Goal: Information Seeking & Learning: Compare options

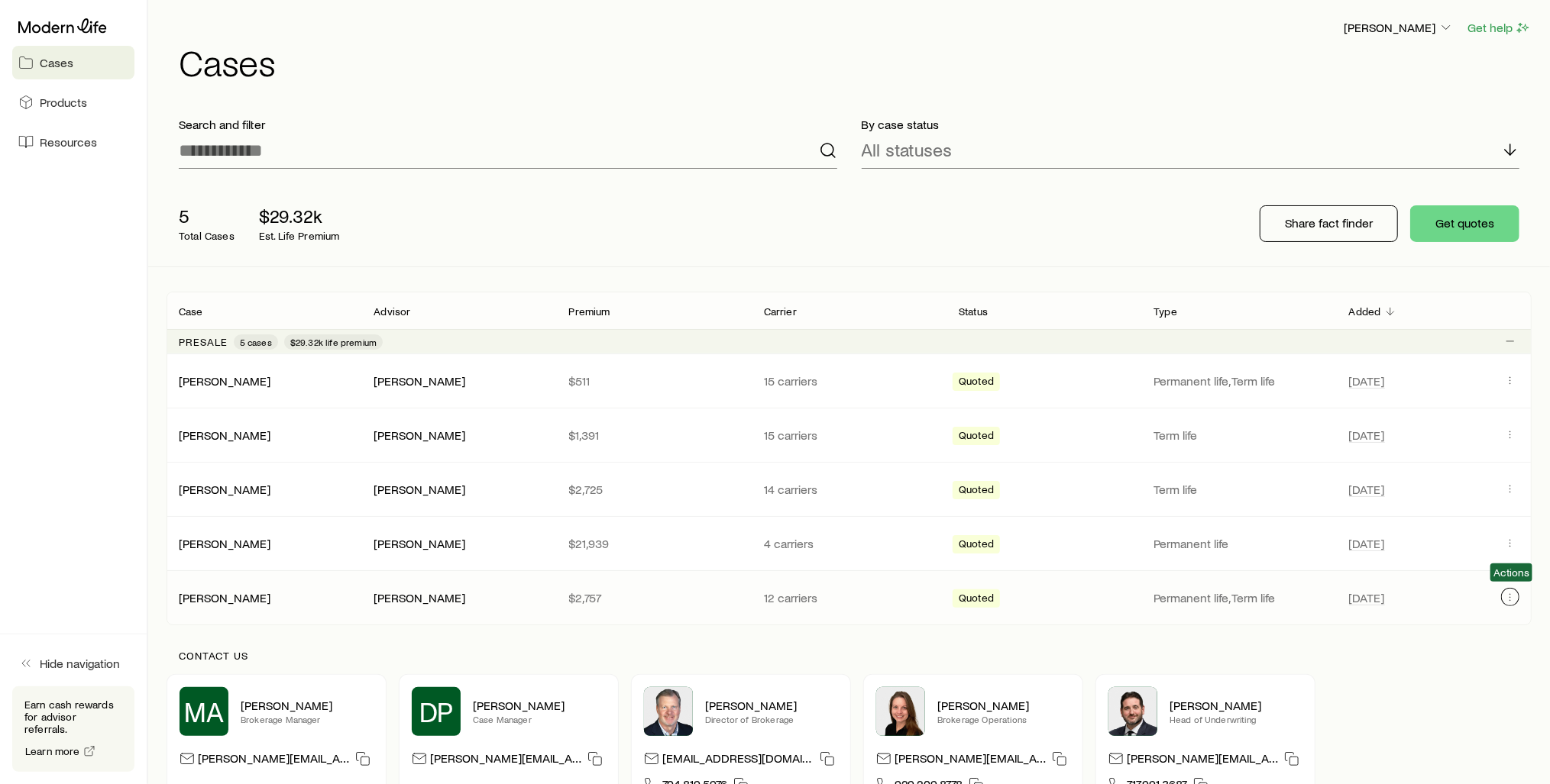
click at [1507, 597] on icon "Client cases" at bounding box center [1509, 597] width 12 height 12
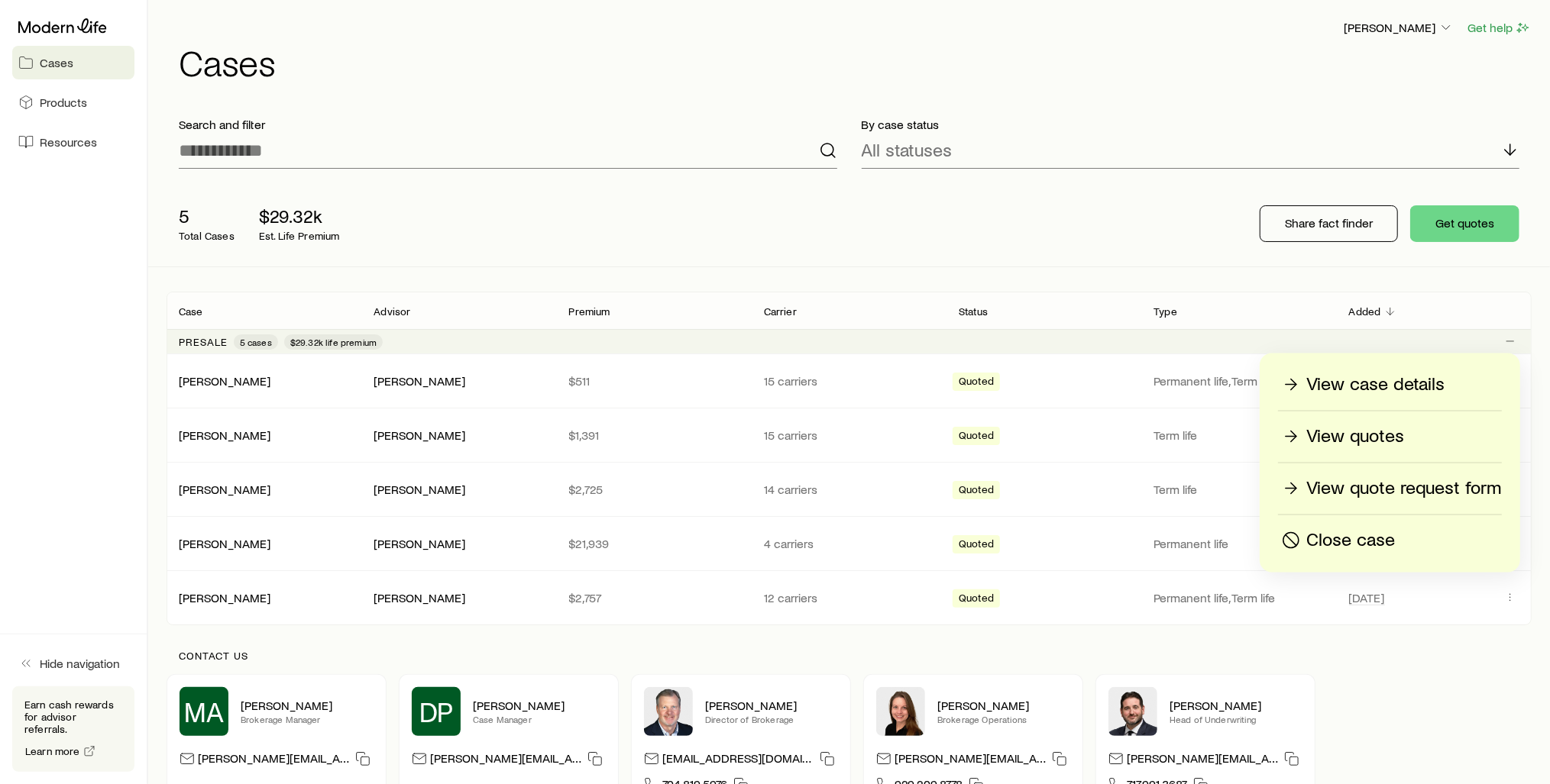
click at [1310, 387] on p "View case details" at bounding box center [1375, 385] width 138 height 24
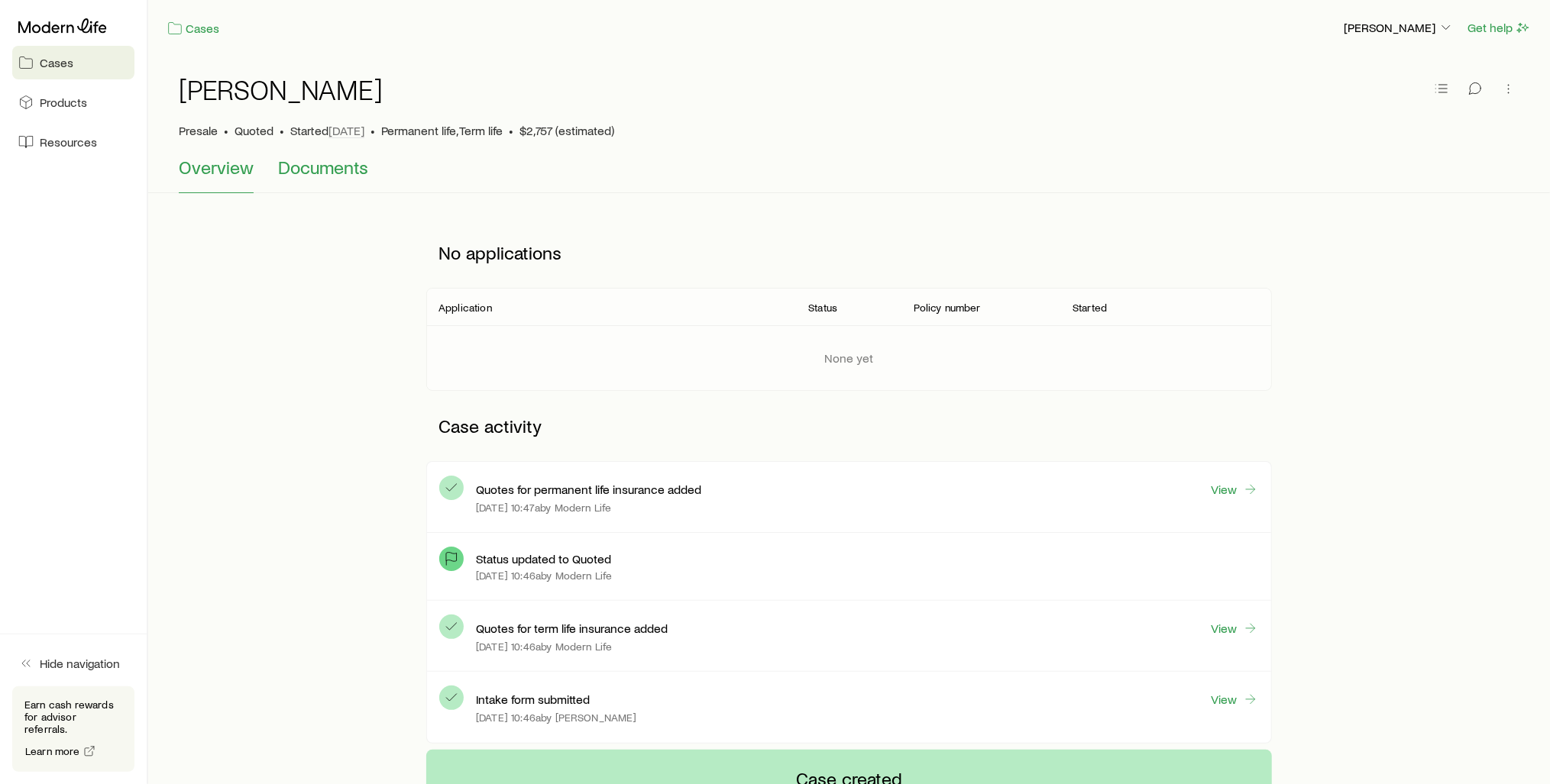
click at [302, 171] on span "Documents" at bounding box center [322, 167] width 90 height 21
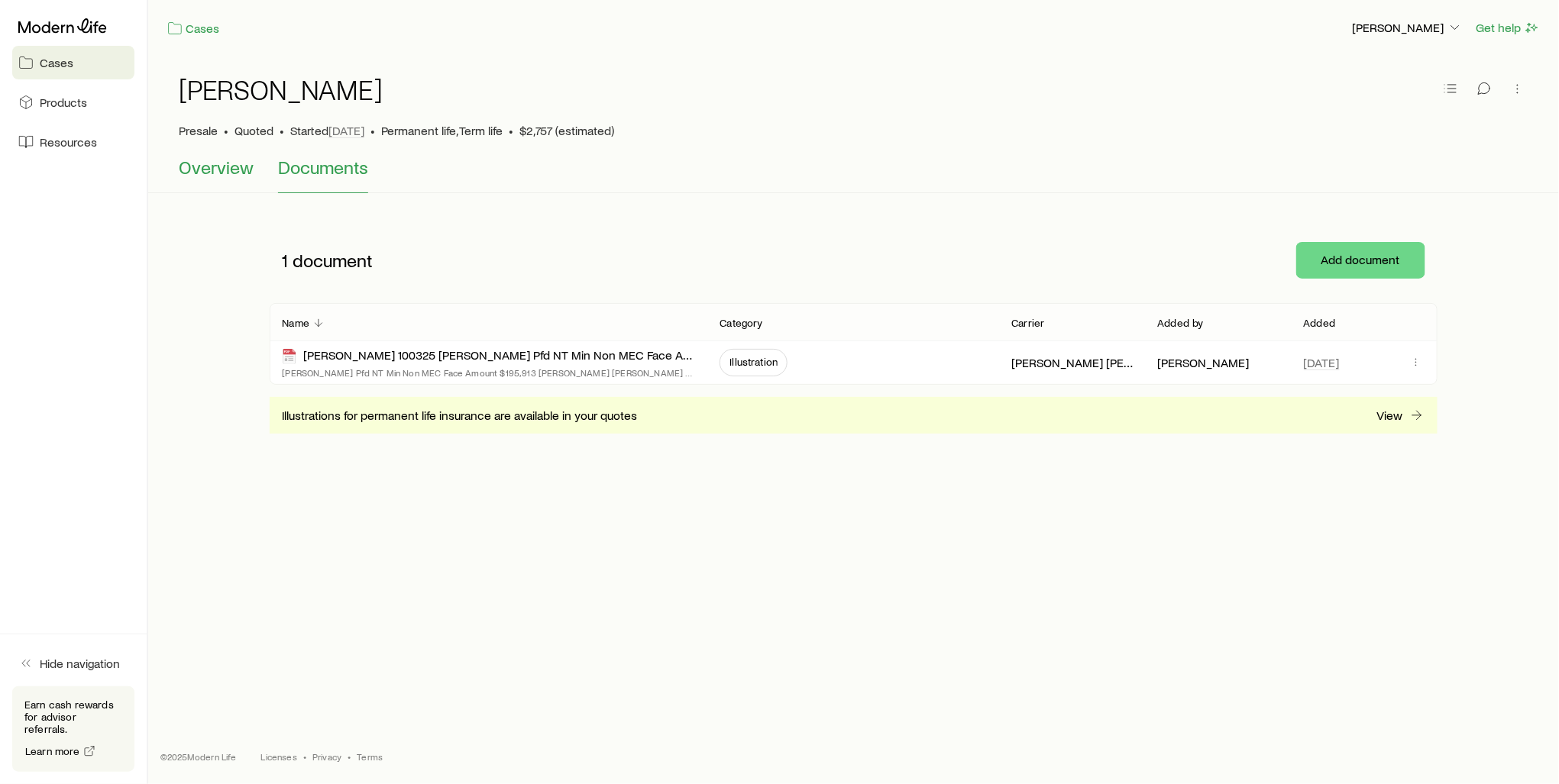
click at [197, 164] on span "Overview" at bounding box center [216, 167] width 75 height 21
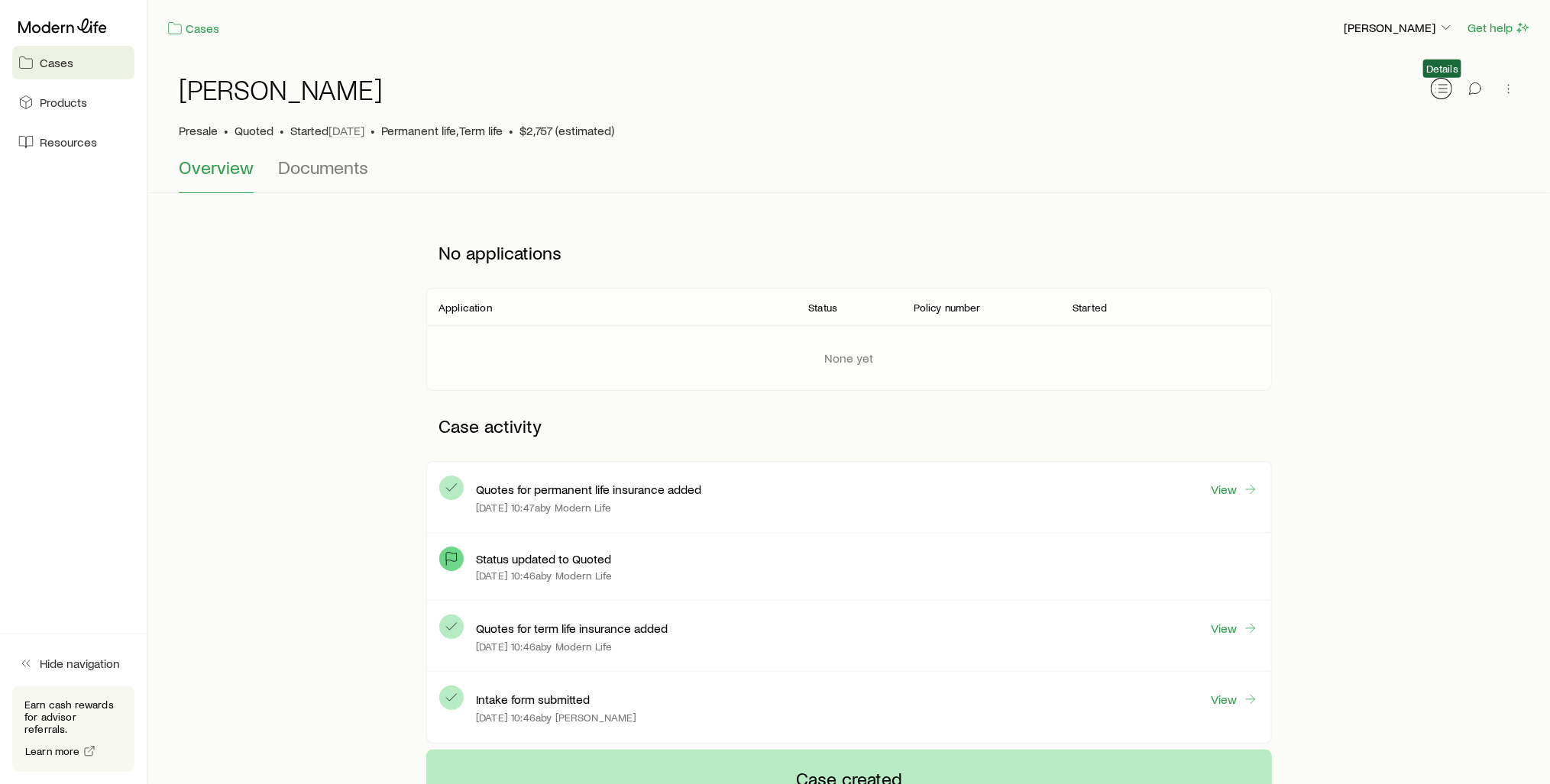
click at [1446, 93] on line "button" at bounding box center [1443, 93] width 8 height 0
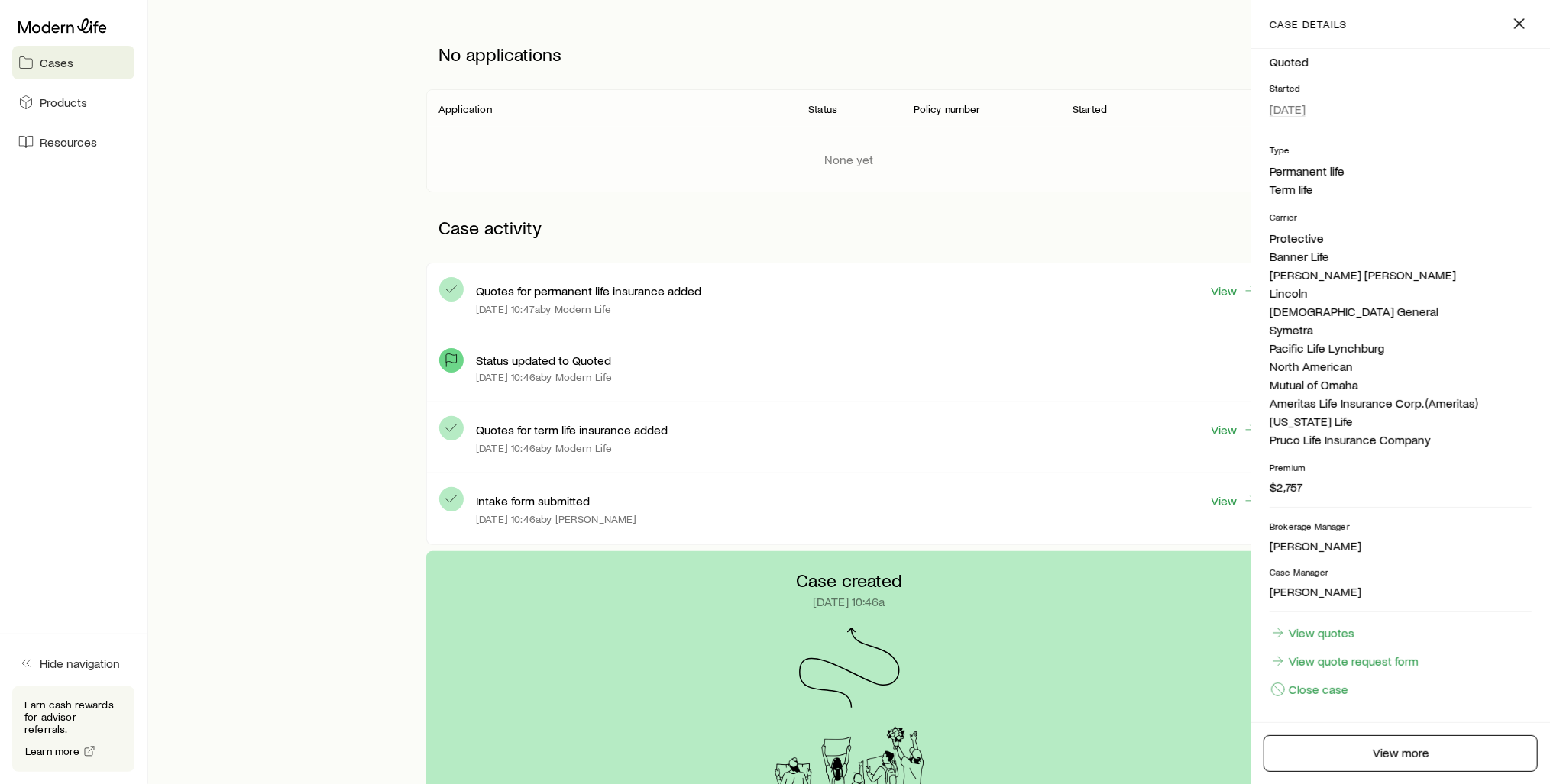
scroll to position [244, 0]
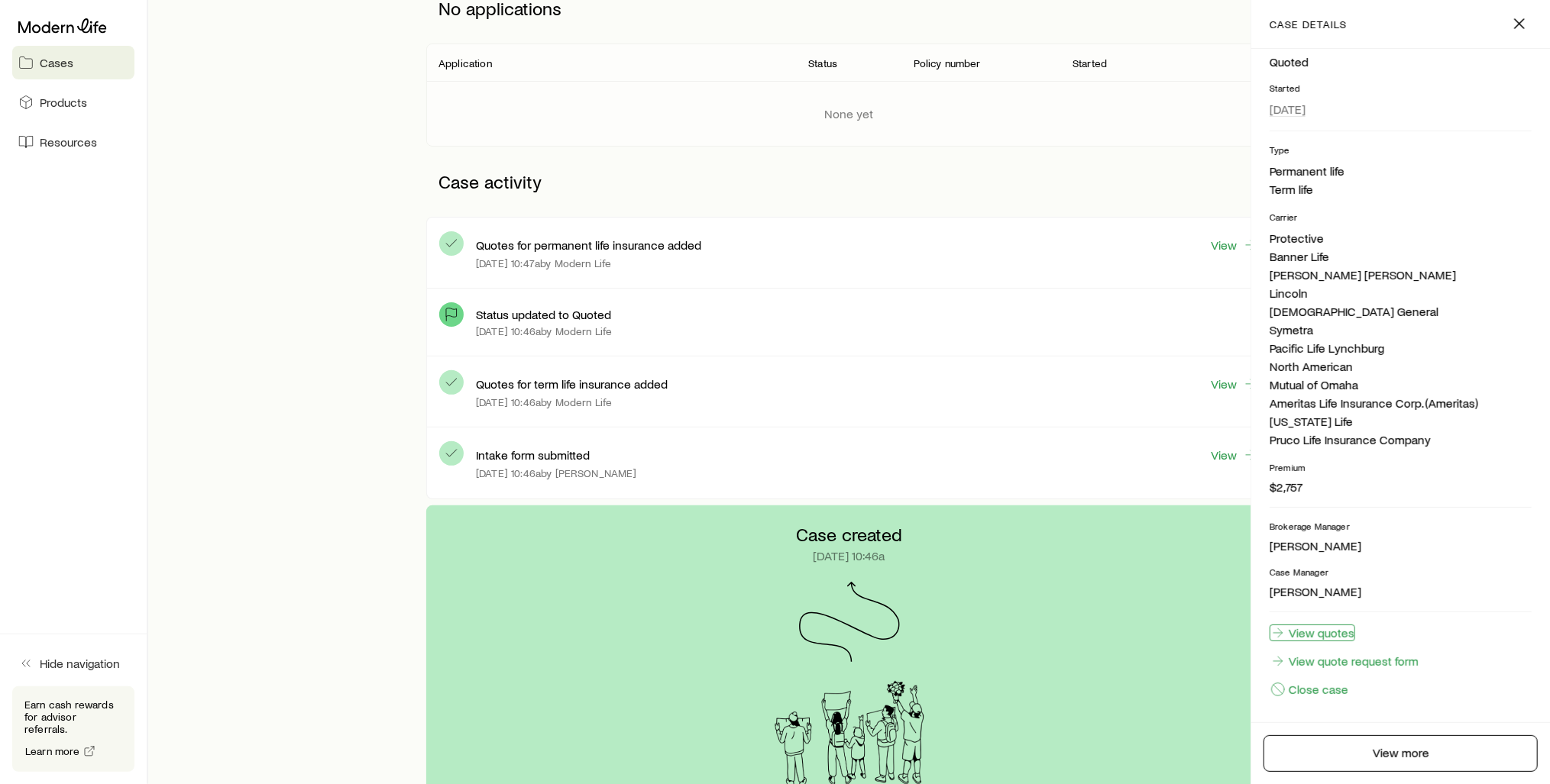
click at [1328, 630] on link "View quotes" at bounding box center [1311, 632] width 85 height 17
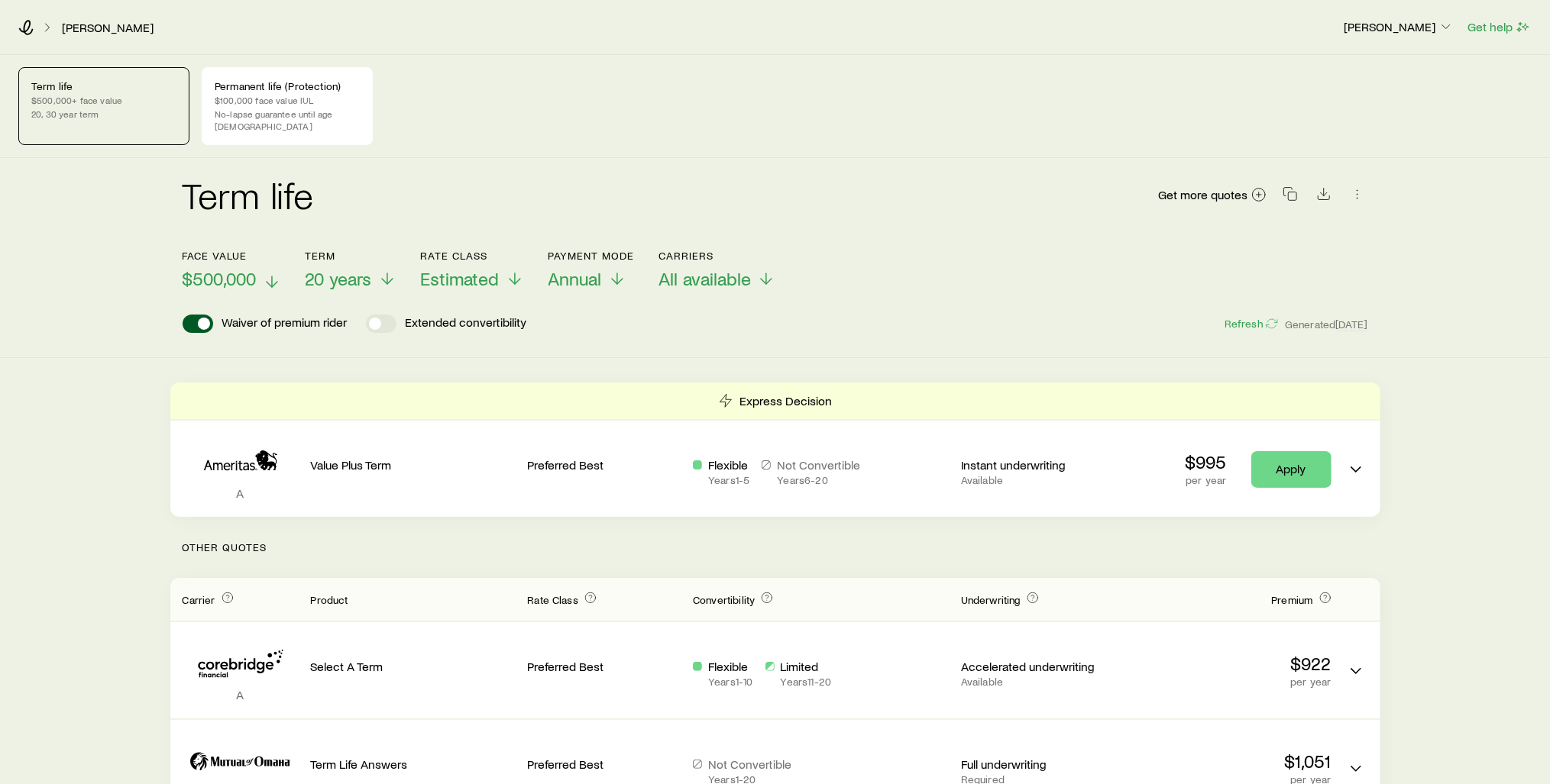
click at [246, 268] on span "$500,000" at bounding box center [219, 278] width 74 height 21
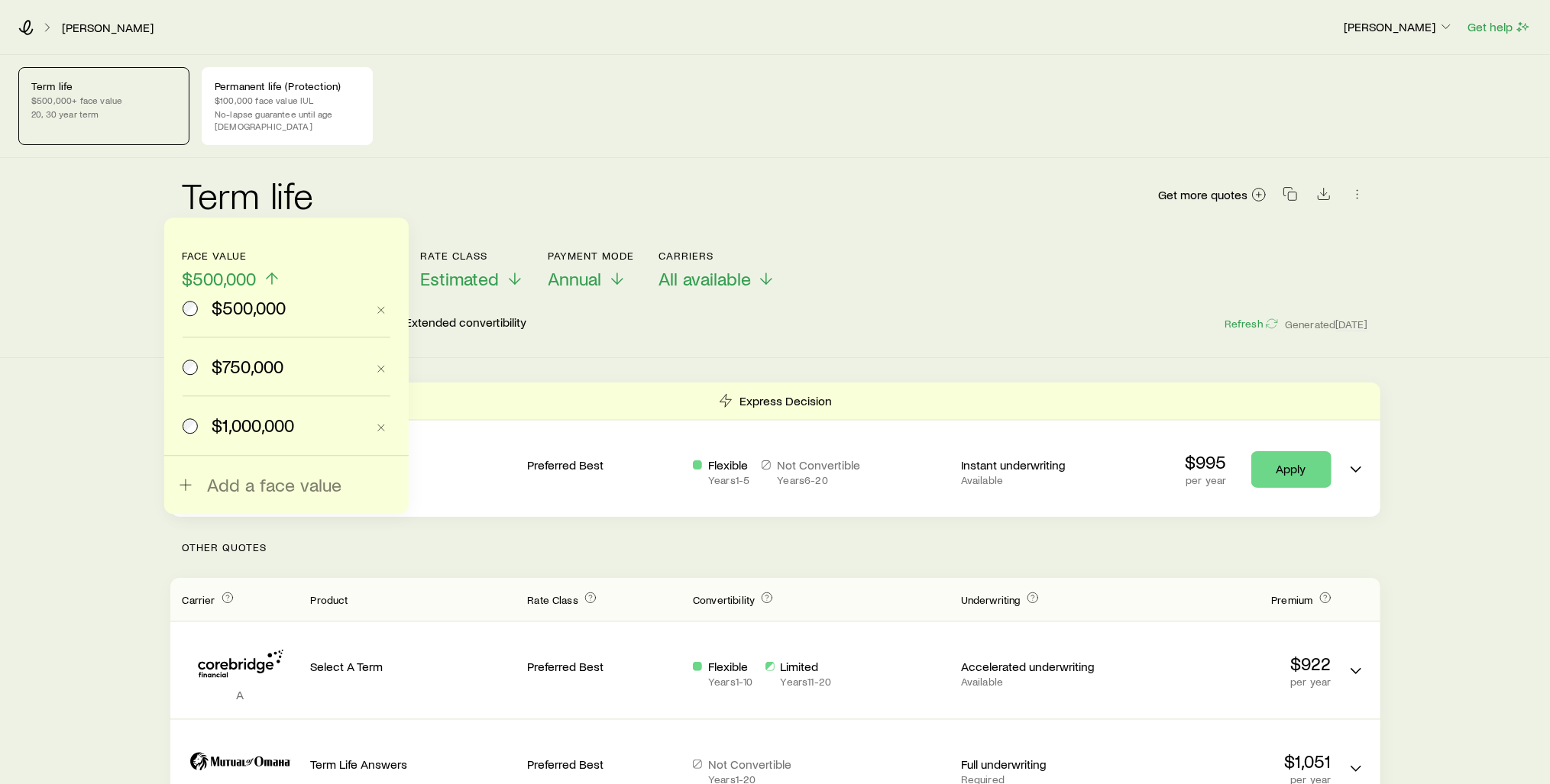
click at [251, 371] on span "$750,000" at bounding box center [248, 366] width 71 height 21
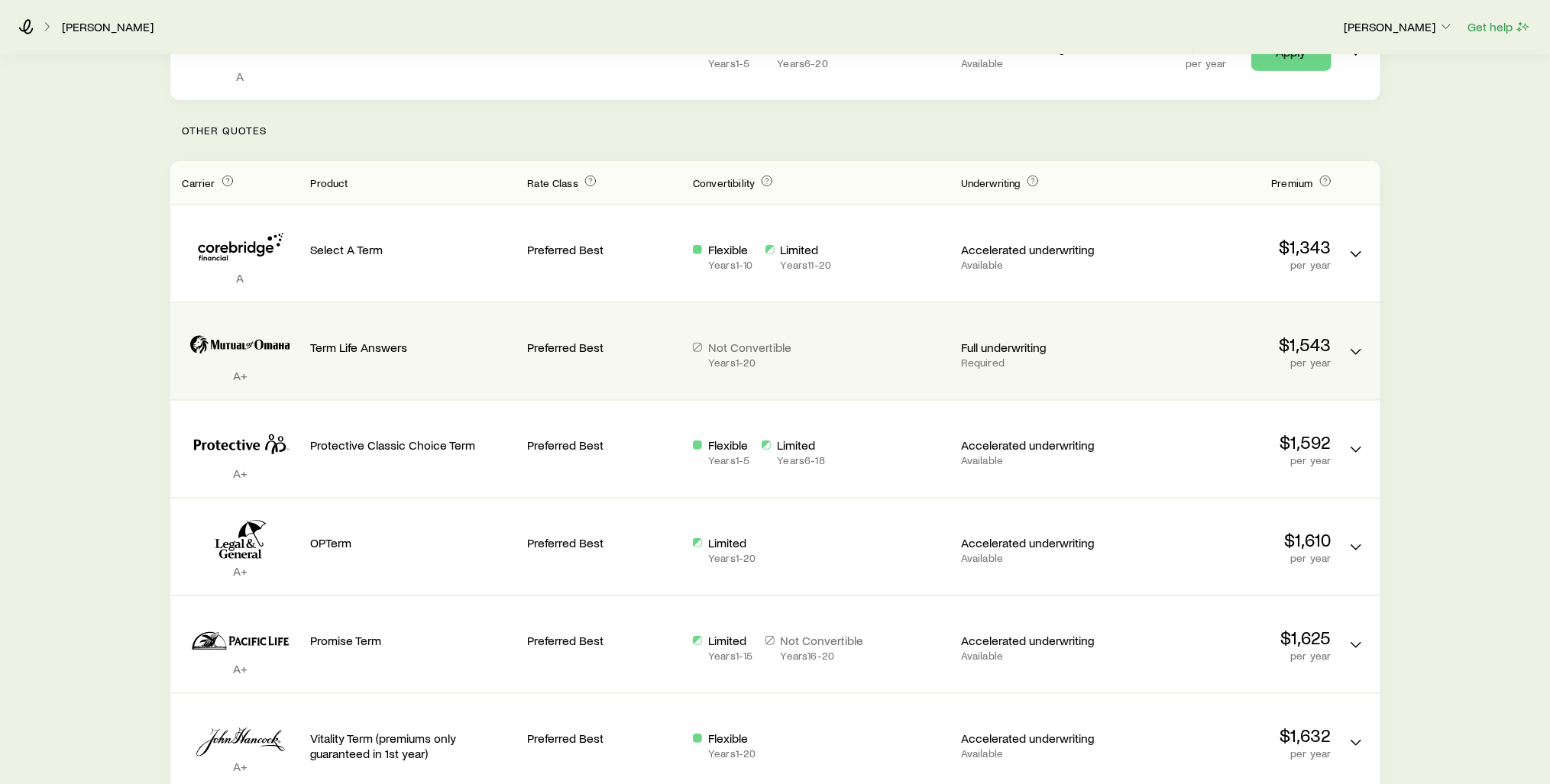
scroll to position [428, 0]
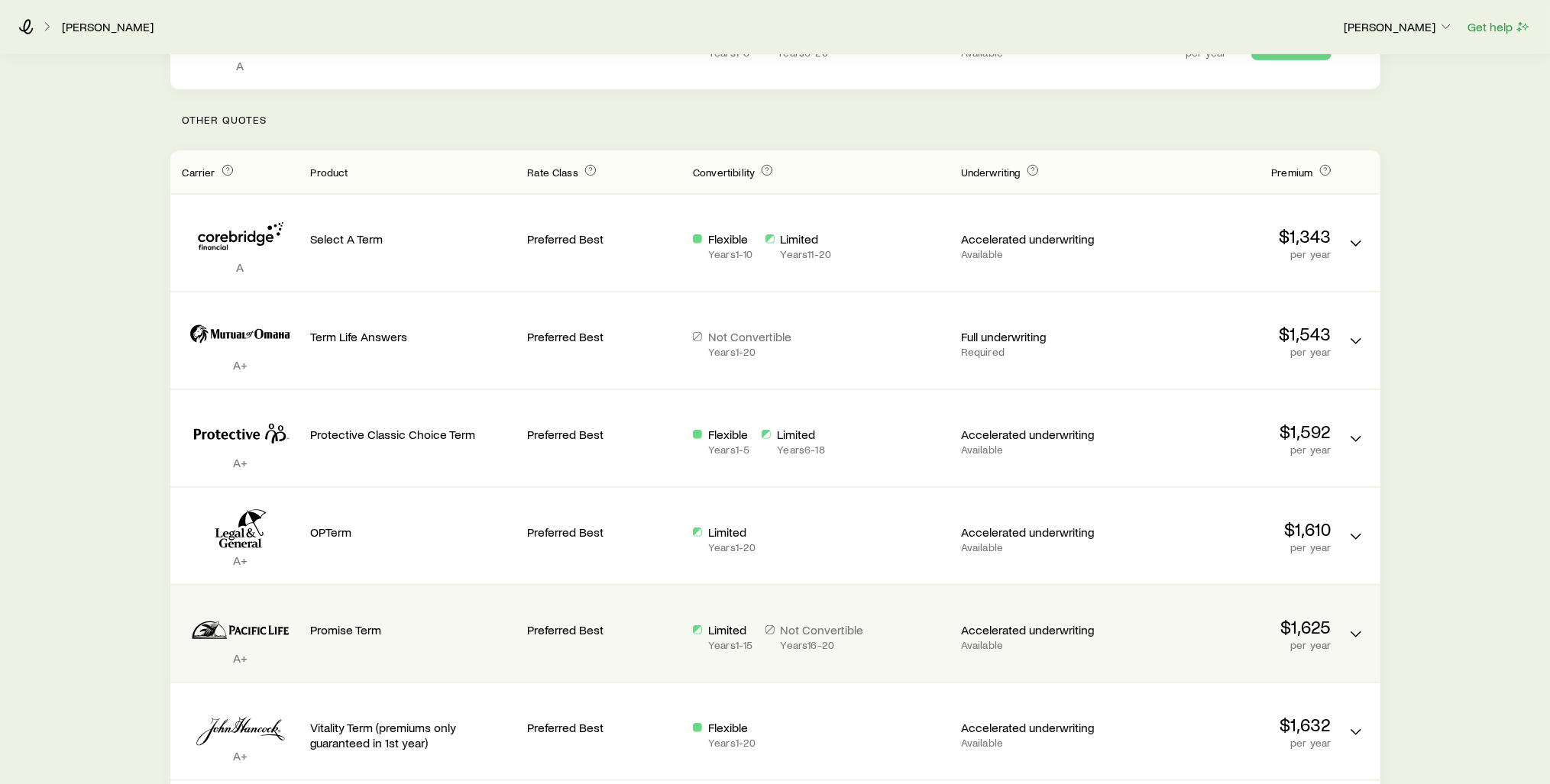
click at [1293, 618] on p "$1,625" at bounding box center [1228, 627] width 205 height 21
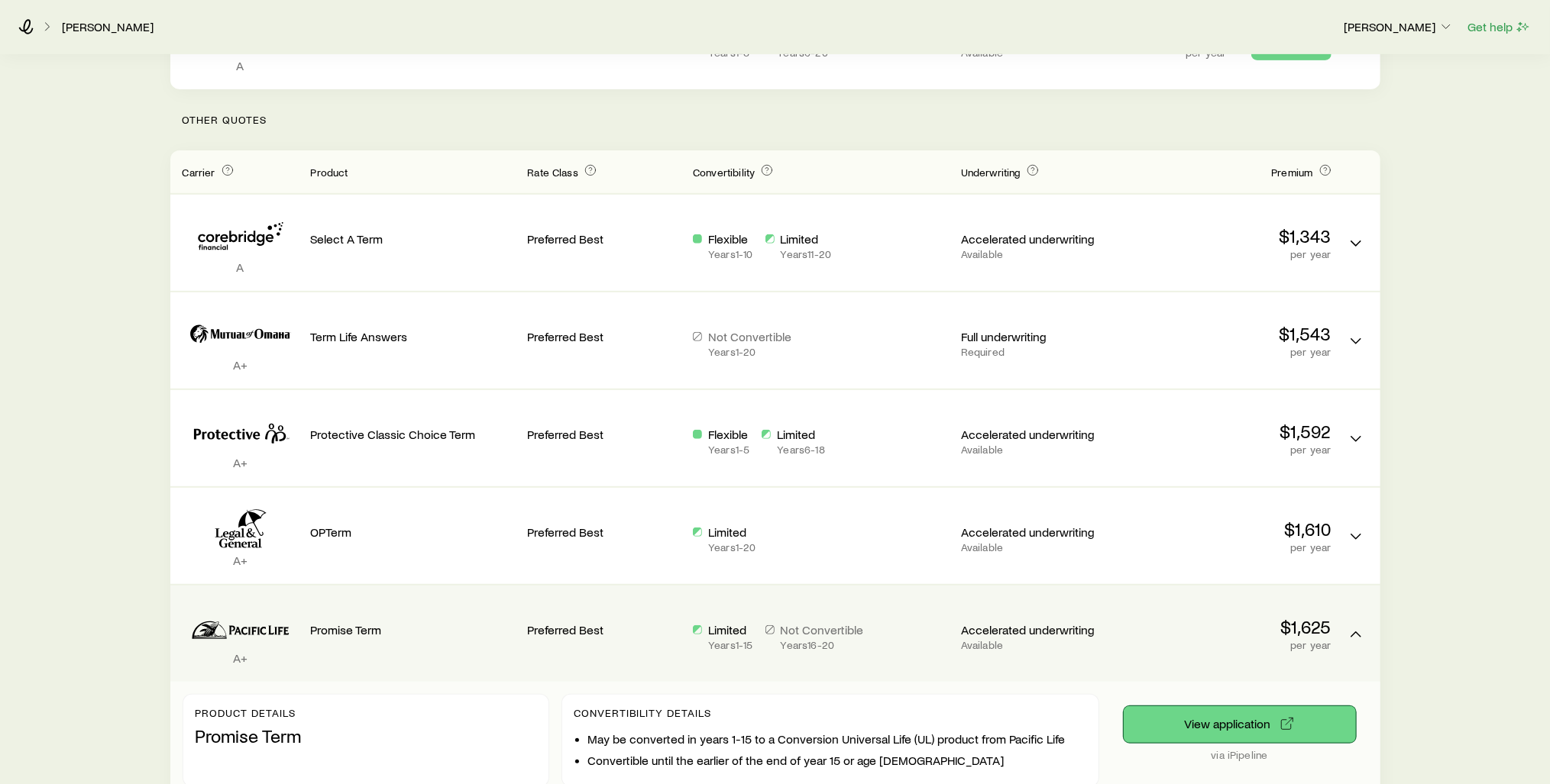
click at [1240, 707] on button "View application" at bounding box center [1240, 724] width 232 height 37
click at [1314, 618] on p "$1,625" at bounding box center [1228, 627] width 205 height 21
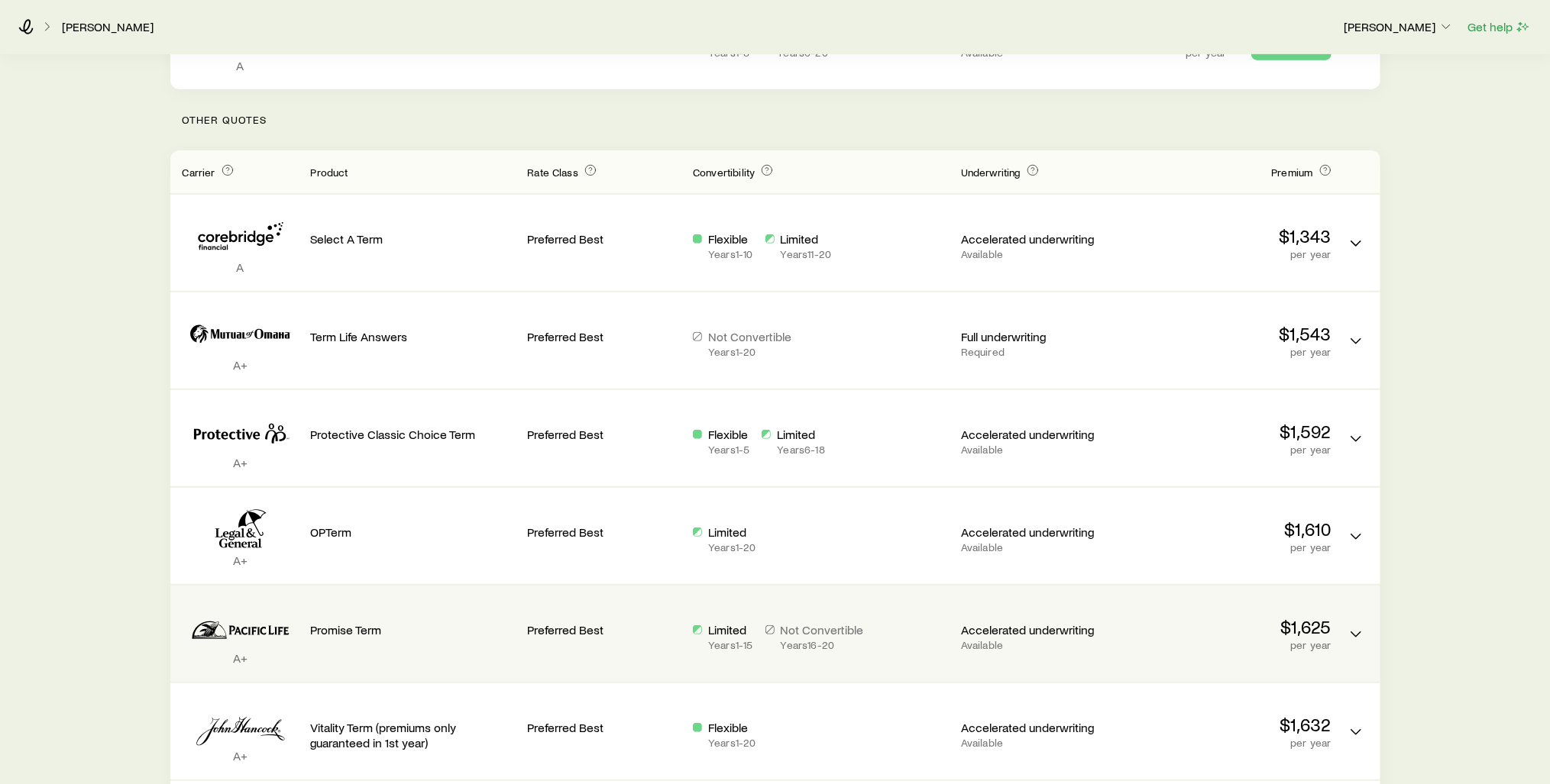
click at [1314, 618] on p "$1,625" at bounding box center [1228, 627] width 205 height 21
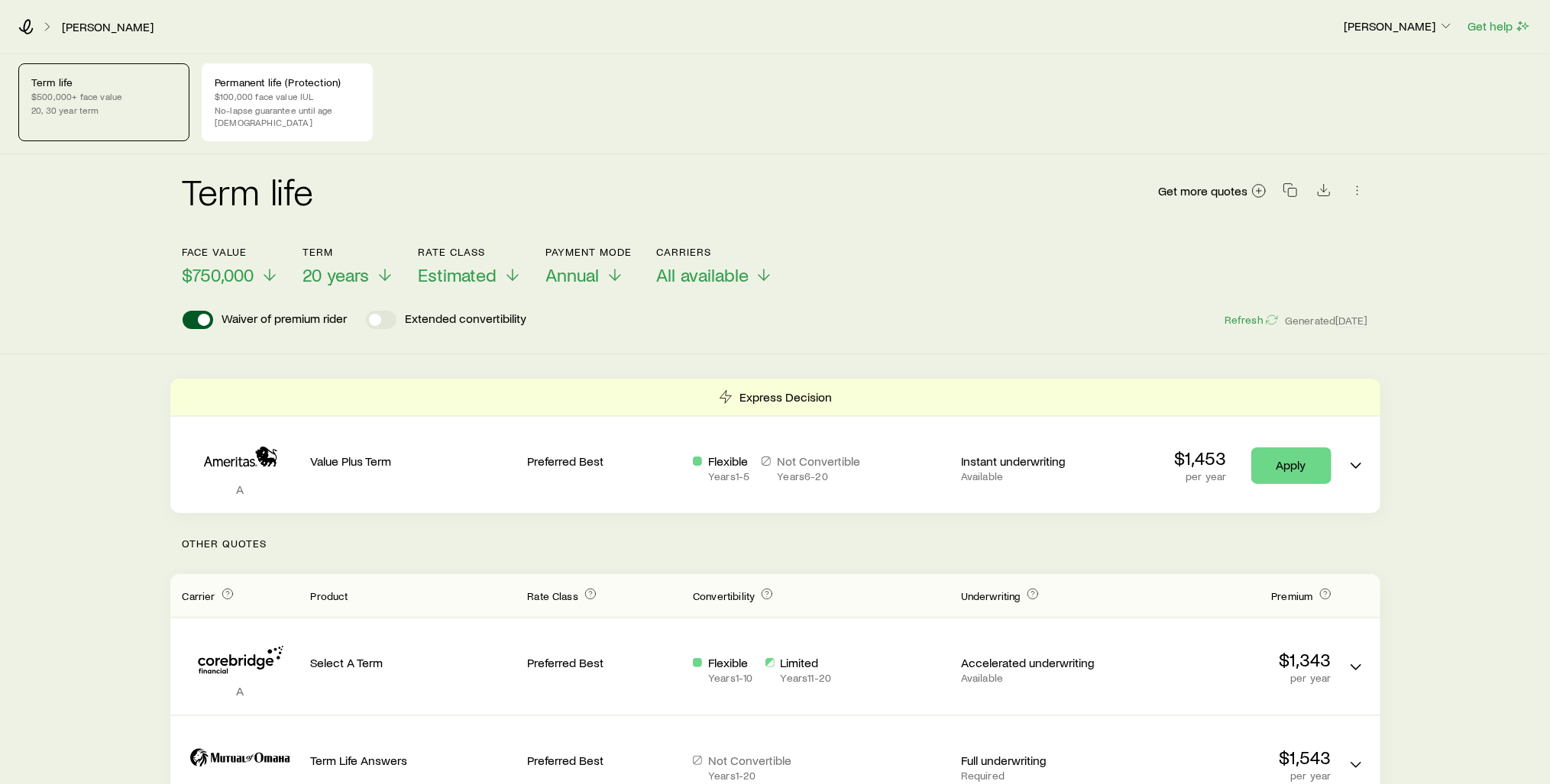
scroll to position [0, 0]
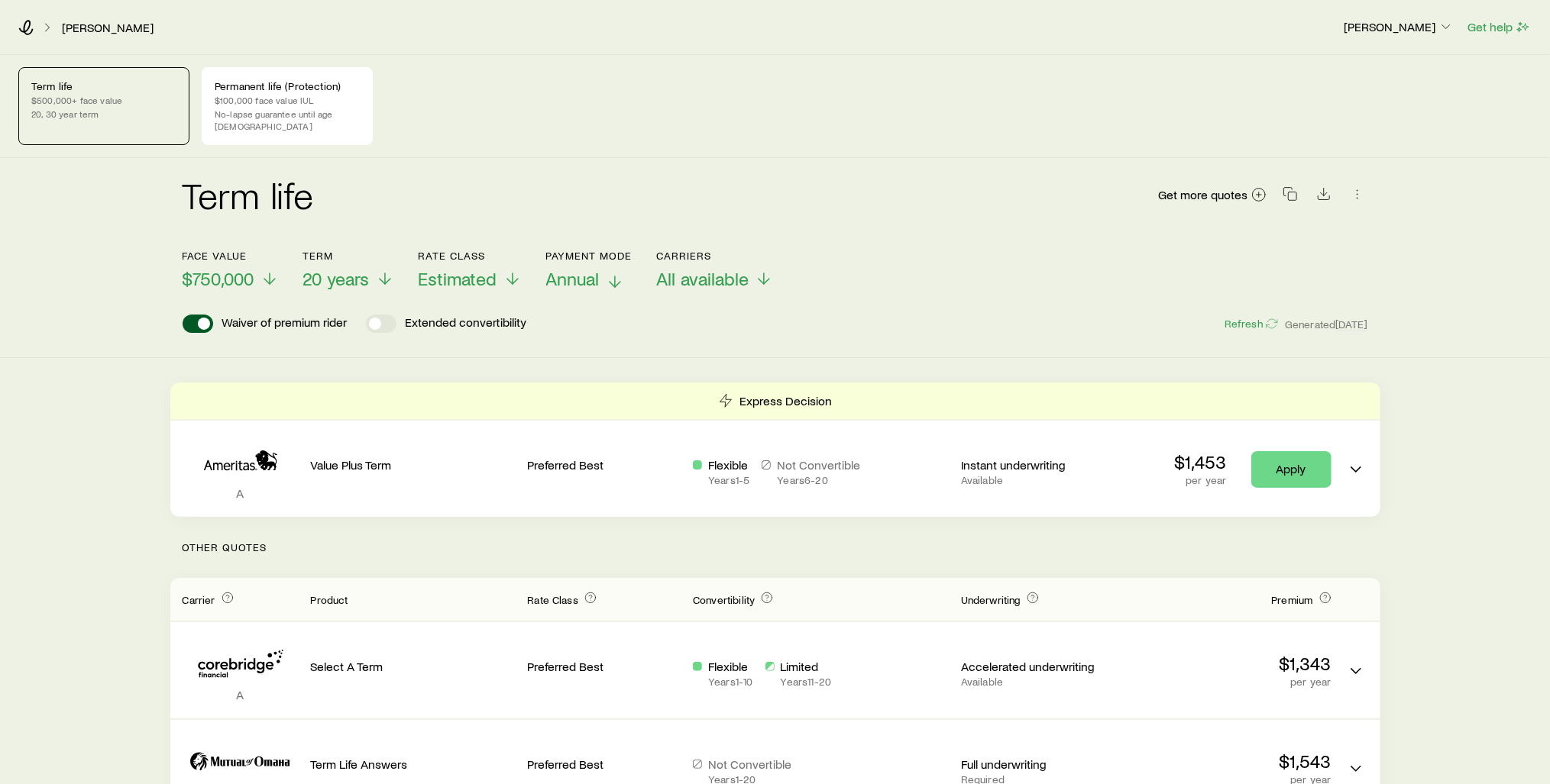
click at [574, 268] on span "Annual" at bounding box center [573, 278] width 54 height 21
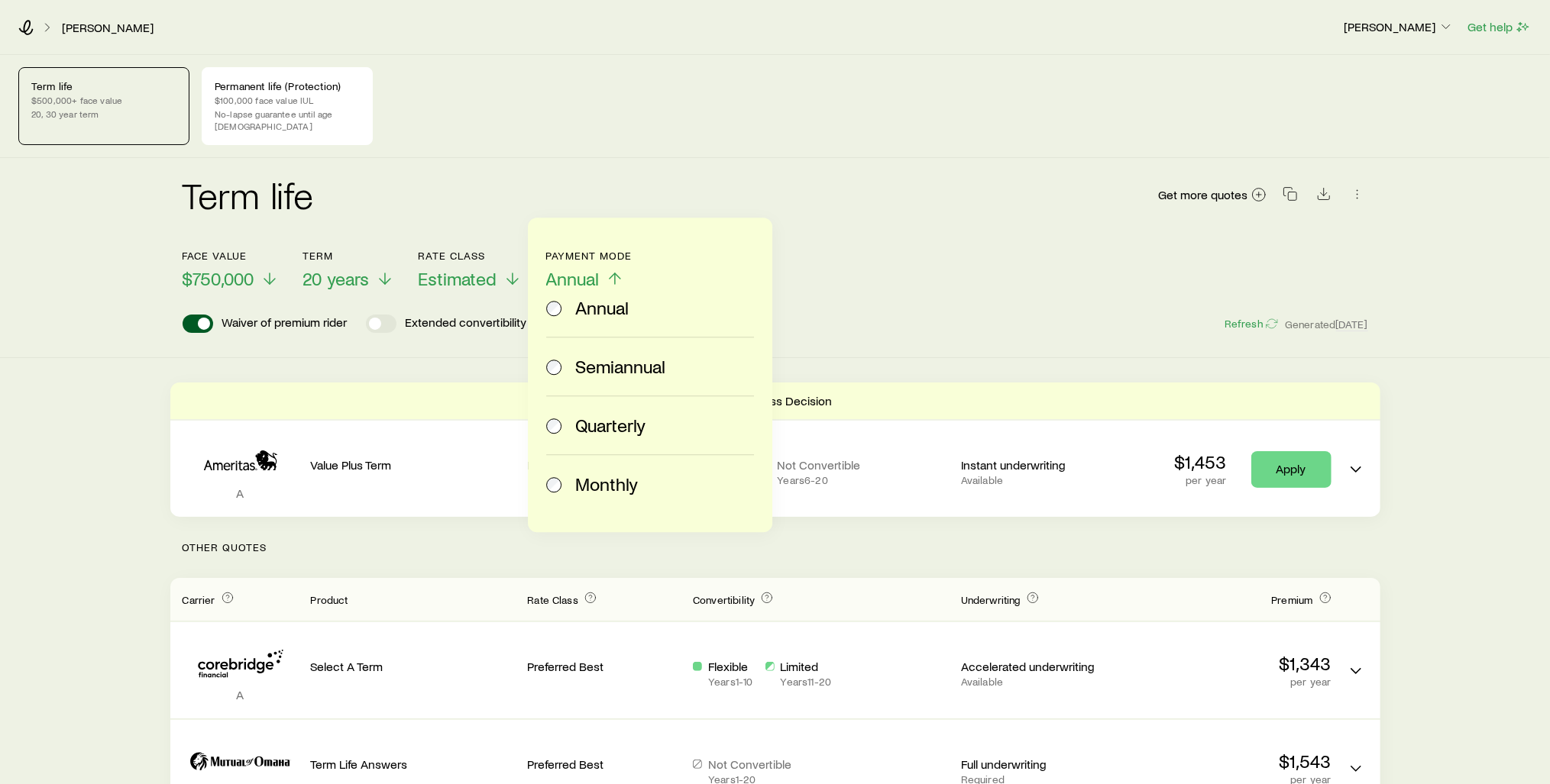
click at [586, 482] on span "Monthly" at bounding box center [606, 484] width 63 height 21
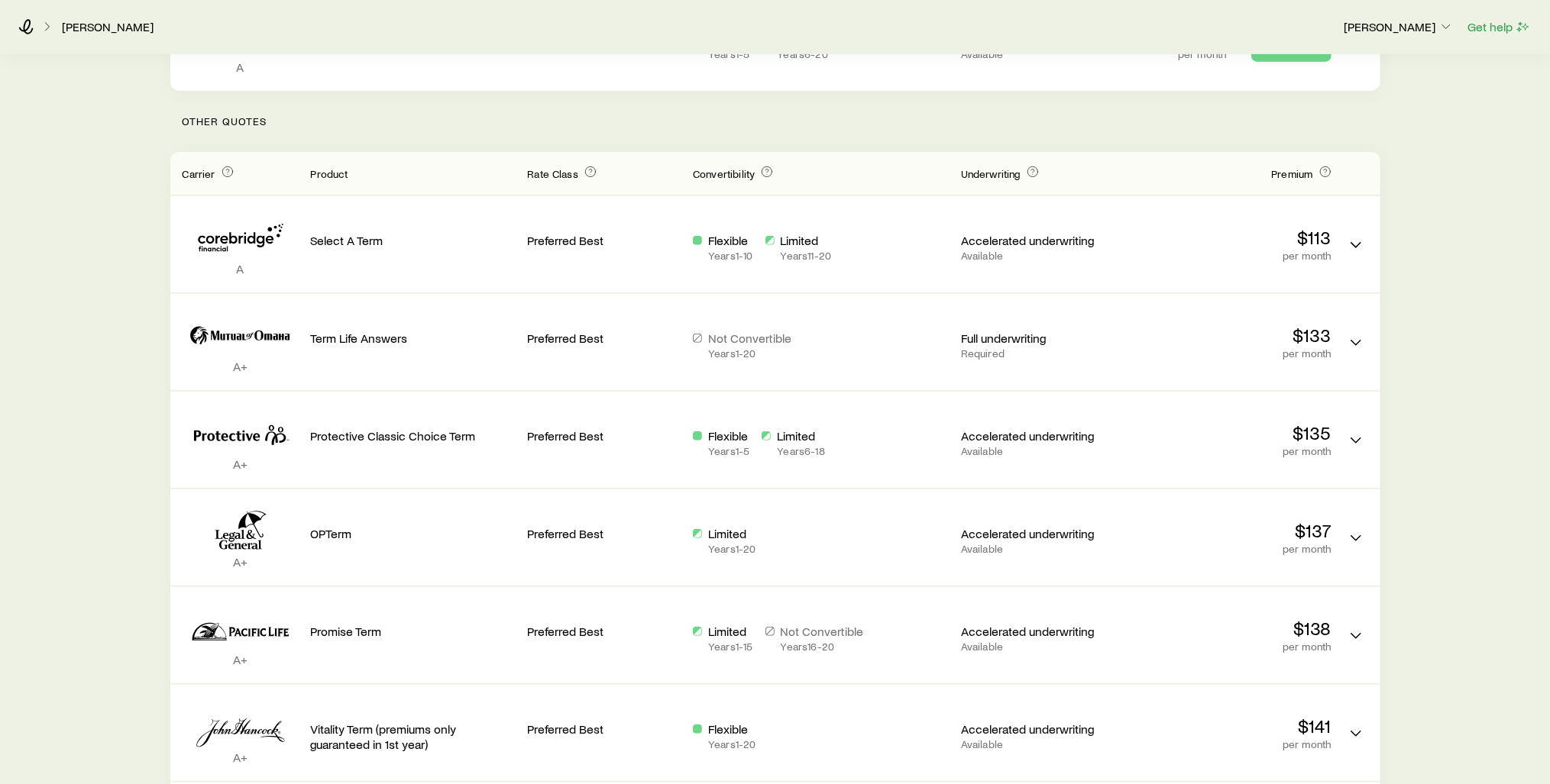
scroll to position [428, 0]
click at [84, 264] on div "Term life $500,000+ face value 20, 30 year term Permanent life (Protection) $10…" at bounding box center [775, 497] width 1550 height 1738
